Goal: Navigation & Orientation: Go to known website

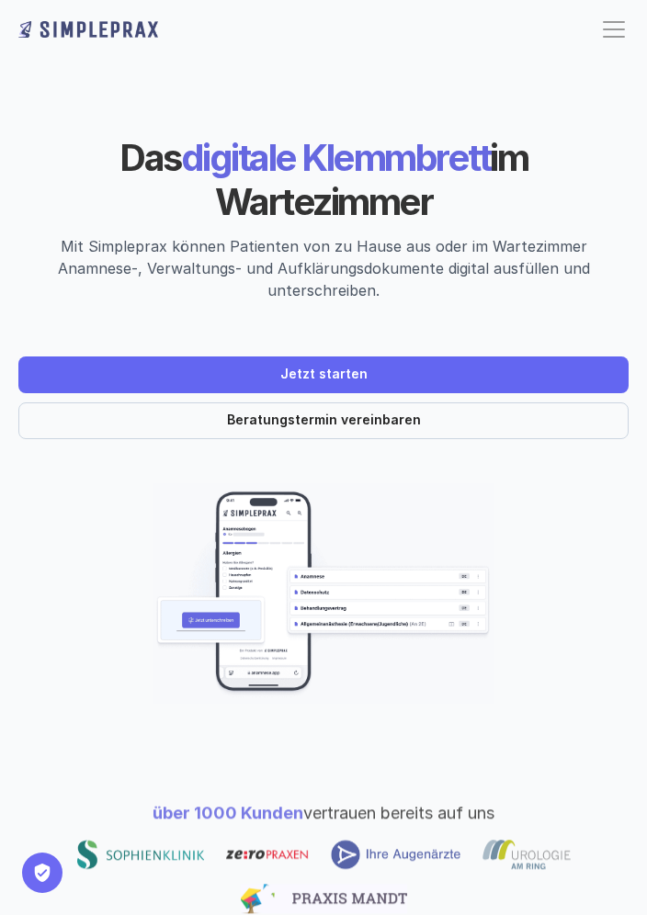
click at [562, 807] on p "über 1000 Kunden vertrauen bereits auf uns" at bounding box center [323, 812] width 625 height 25
click at [595, 844] on div at bounding box center [323, 877] width 625 height 74
click at [569, 901] on div at bounding box center [323, 877] width 625 height 74
click at [587, 840] on div "über 1000 Kunden vertrauen bereits auf uns" at bounding box center [323, 857] width 647 height 187
click at [582, 877] on div at bounding box center [323, 877] width 625 height 74
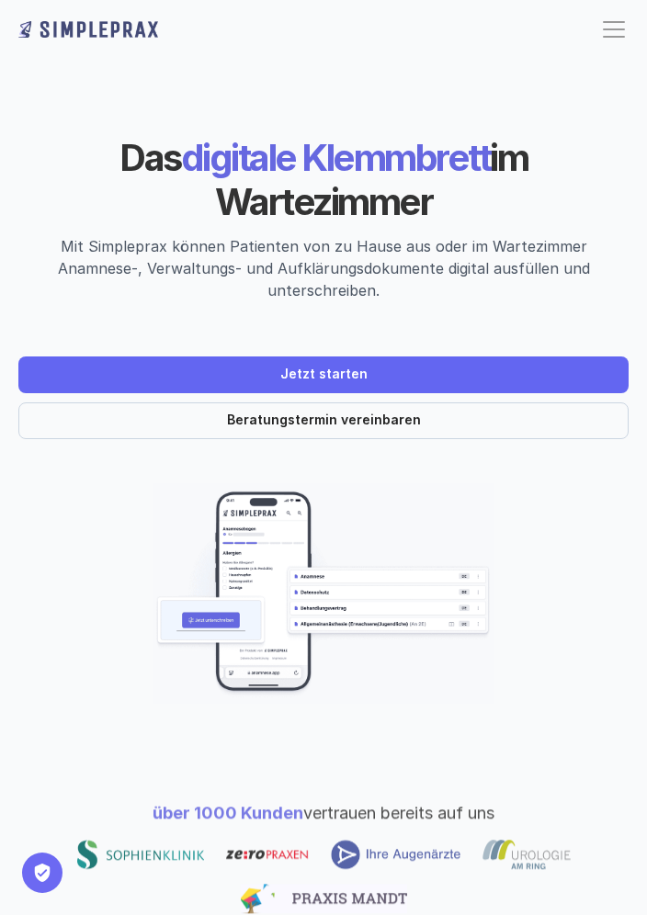
click at [582, 876] on div at bounding box center [323, 877] width 625 height 74
click at [579, 855] on div at bounding box center [323, 877] width 625 height 74
click at [586, 773] on div "über 1000 Kunden vertrauen bereits auf uns" at bounding box center [323, 857] width 647 height 187
click at [554, 720] on header "Das digitale Klemmbrett im Wartezimmer Mit Simpleprax können Patienten von zu H…" at bounding box center [323, 390] width 647 height 707
click at [554, 719] on header "Das digitale Klemmbrett im Wartezimmer Mit Simpleprax können Patienten von zu H…" at bounding box center [323, 390] width 647 height 707
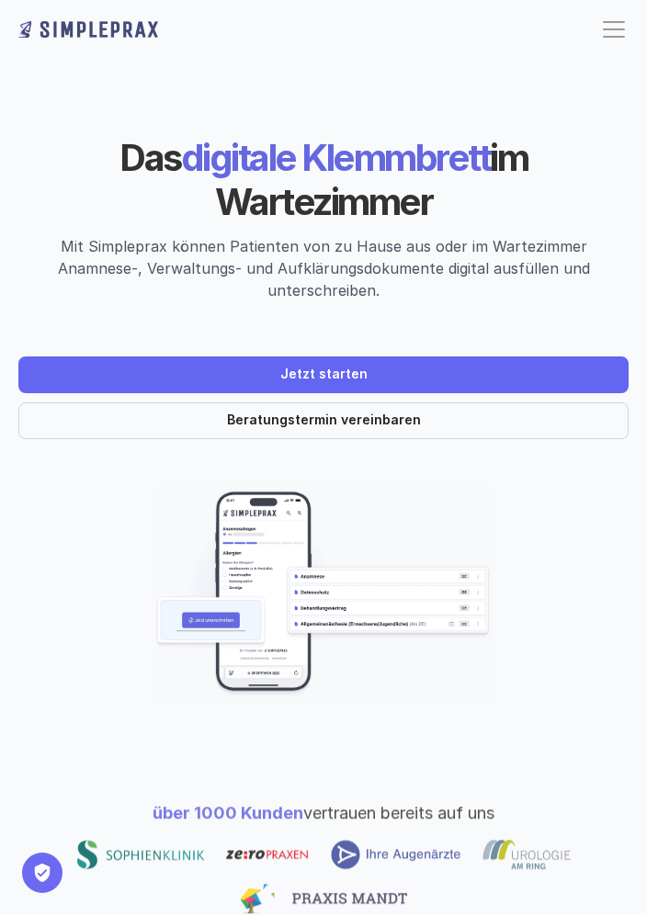
click at [530, 724] on header "Das digitale Klemmbrett im Wartezimmer Mit Simpleprax können Patienten von zu H…" at bounding box center [323, 390] width 647 height 707
click at [539, 699] on header "Das digitale Klemmbrett im Wartezimmer Mit Simpleprax können Patienten von zu H…" at bounding box center [323, 390] width 647 height 707
click at [509, 63] on header "Das digitale Klemmbrett im Wartezimmer Mit Simpleprax können Patienten von zu H…" at bounding box center [323, 390] width 647 height 707
click at [508, 62] on header "Das digitale Klemmbrett im Wartezimmer Mit Simpleprax können Patienten von zu H…" at bounding box center [323, 390] width 647 height 707
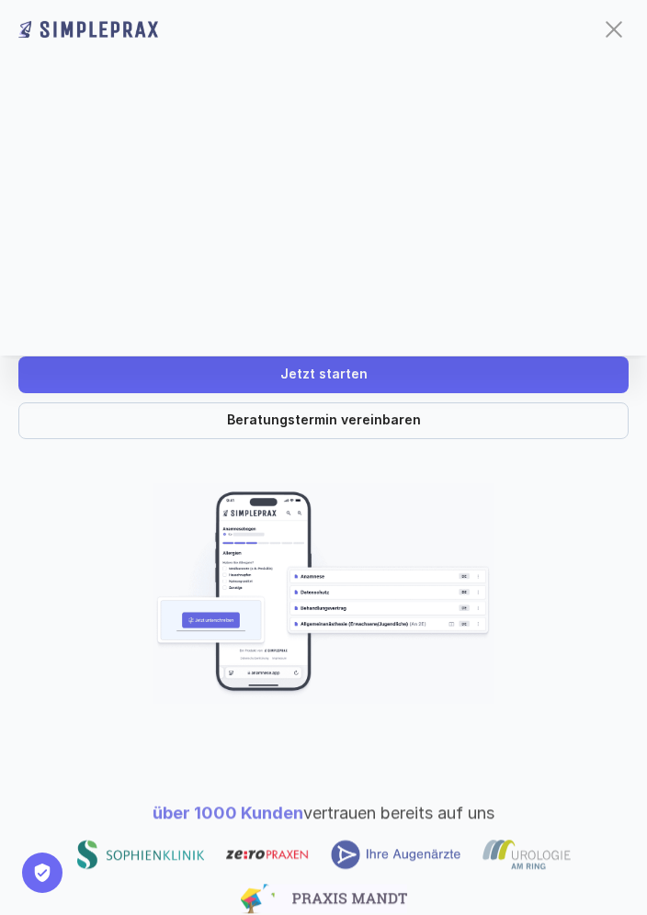
click at [610, 40] on div at bounding box center [613, 29] width 29 height 29
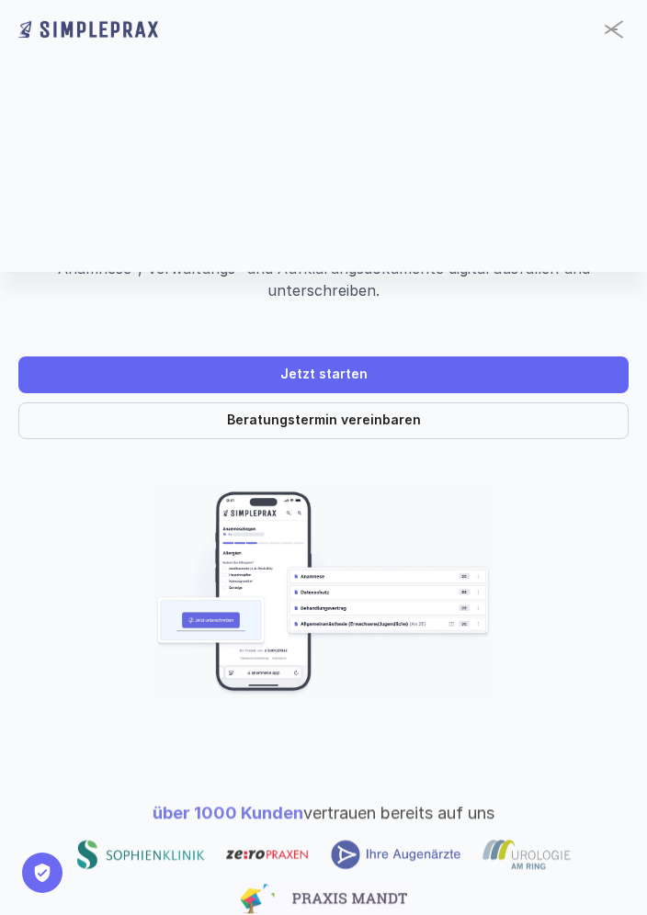
click at [624, 40] on div at bounding box center [613, 29] width 29 height 29
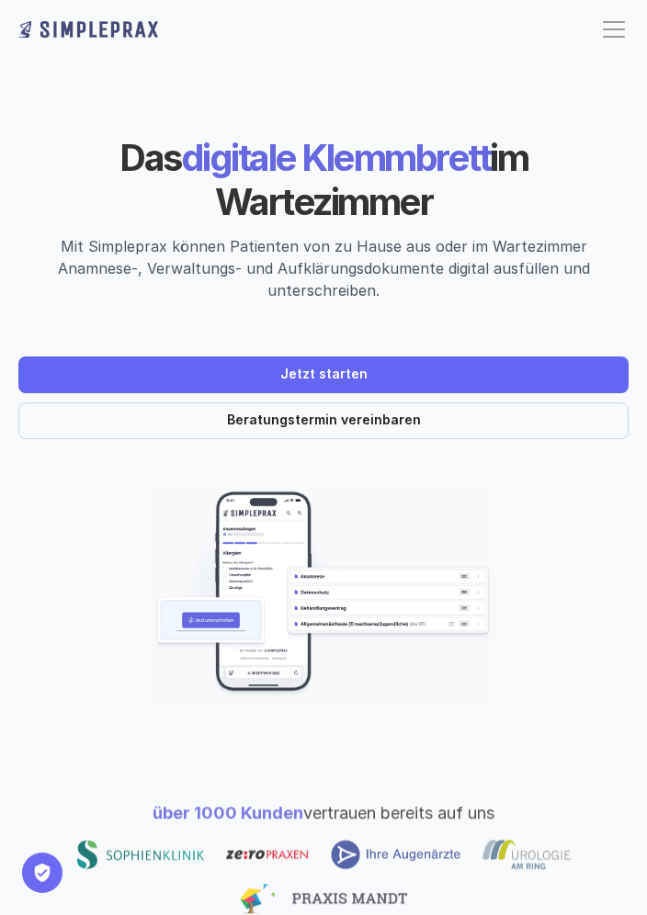
click at [50, 29] on img at bounding box center [88, 29] width 140 height 29
click at [49, 28] on img at bounding box center [88, 29] width 140 height 29
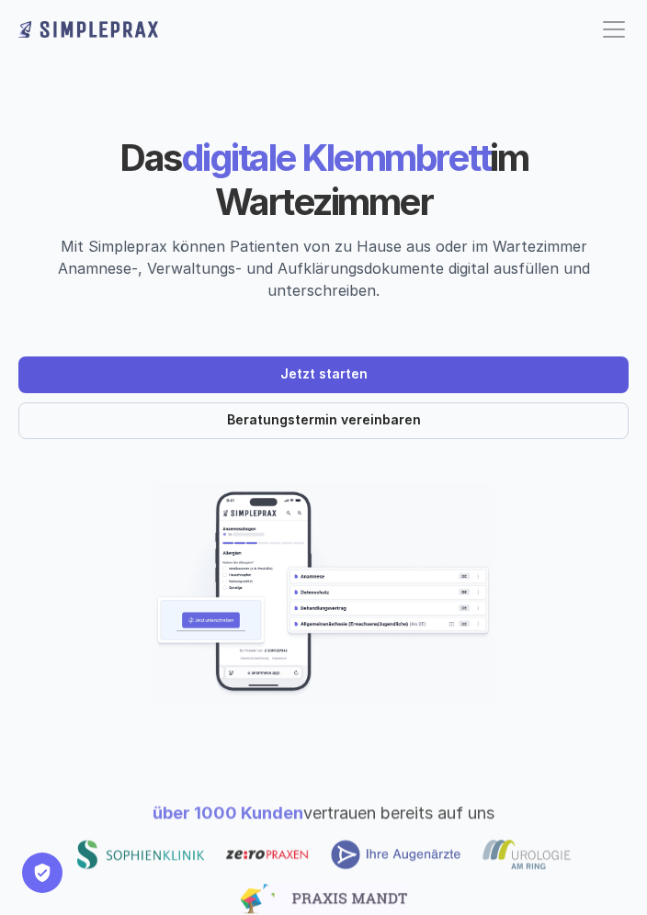
click at [345, 367] on p "Jetzt starten" at bounding box center [323, 375] width 87 height 16
